Goal: Information Seeking & Learning: Learn about a topic

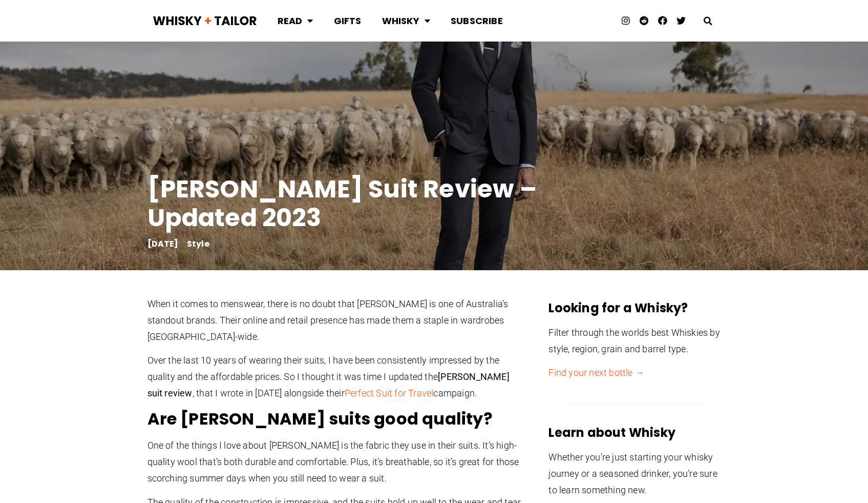
click at [197, 21] on img at bounding box center [205, 20] width 105 height 15
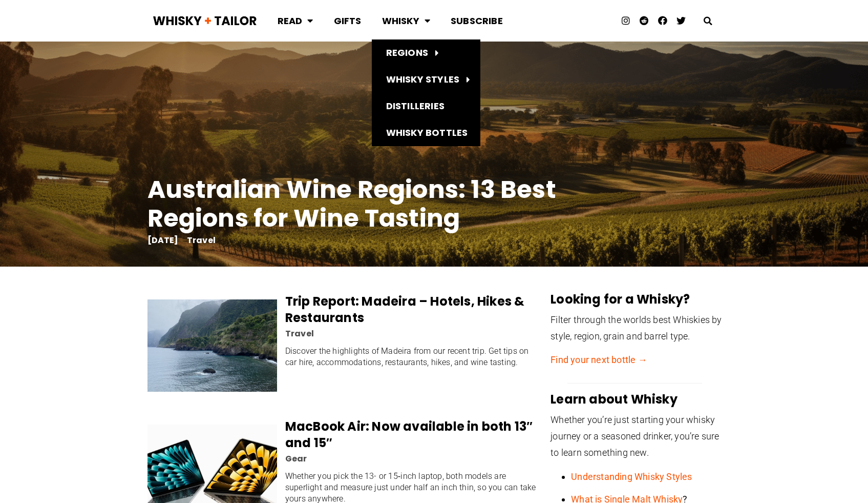
click at [403, 25] on link "Whisky" at bounding box center [406, 20] width 69 height 27
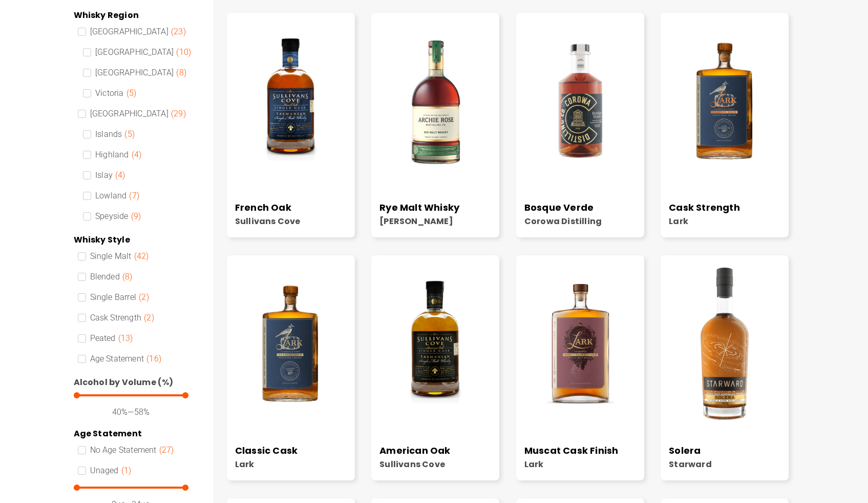
scroll to position [162, 0]
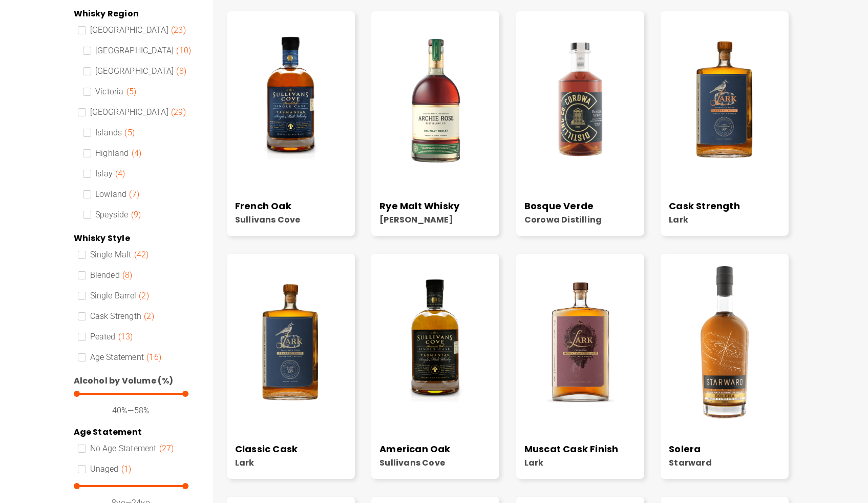
click at [265, 200] on link "French Oak" at bounding box center [263, 205] width 56 height 13
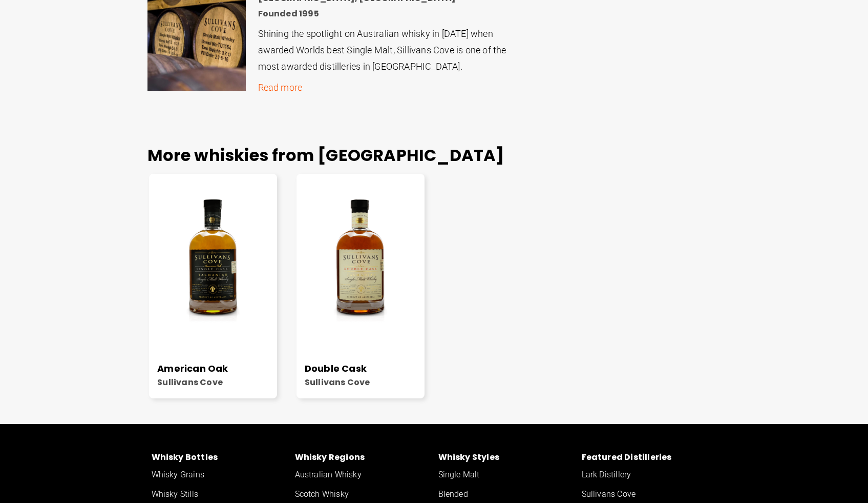
scroll to position [1121, 0]
